Goal: Go to known website: Go to known website

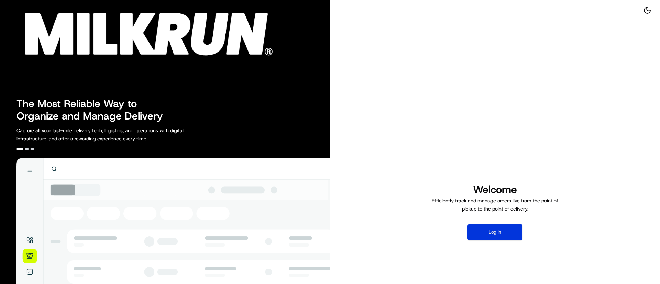
click at [488, 231] on button "Log in" at bounding box center [495, 232] width 55 height 17
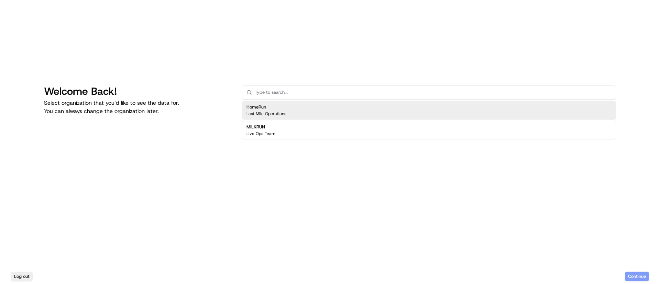
click at [278, 109] on h2 "HomeRun" at bounding box center [267, 107] width 40 height 6
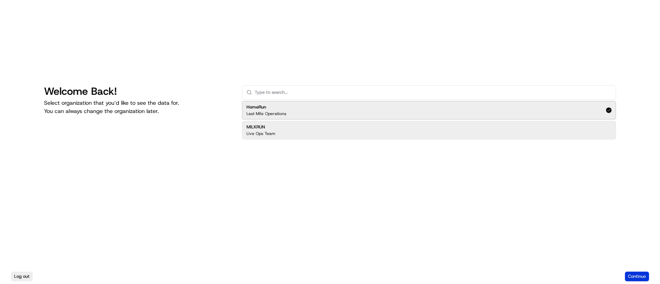
click at [637, 275] on button "Continue" at bounding box center [637, 277] width 24 height 10
